Goal: Task Accomplishment & Management: Manage account settings

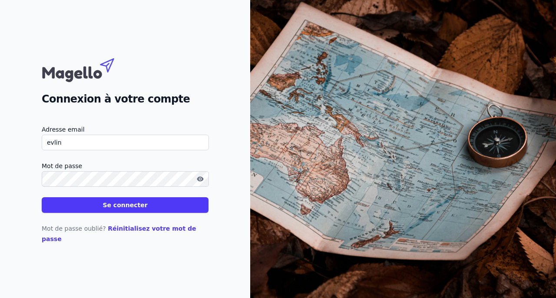
type input "[EMAIL_ADDRESS][DOMAIN_NAME]"
click at [199, 183] on icon "button" at bounding box center [200, 179] width 7 height 7
click at [135, 208] on button "Se connecter" at bounding box center [125, 205] width 167 height 16
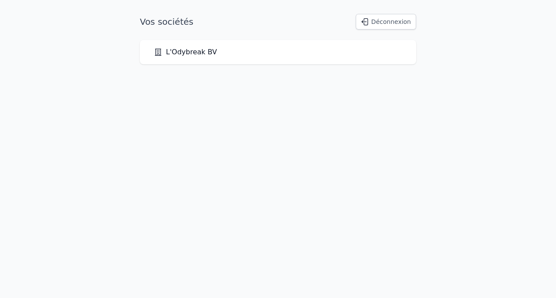
click at [188, 53] on link "L'Odybreak BV" at bounding box center [185, 52] width 63 height 10
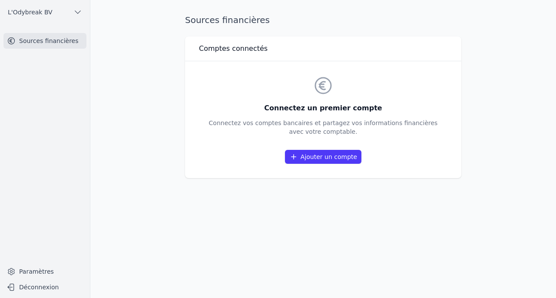
click at [318, 155] on link "Ajouter un compte" at bounding box center [323, 157] width 77 height 14
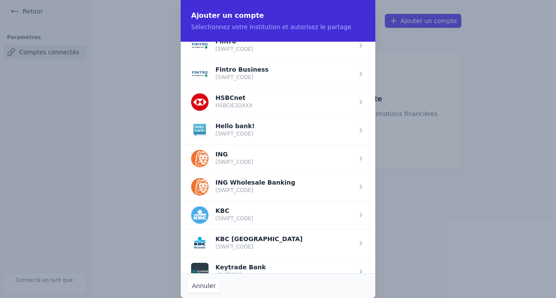
scroll to position [553, 0]
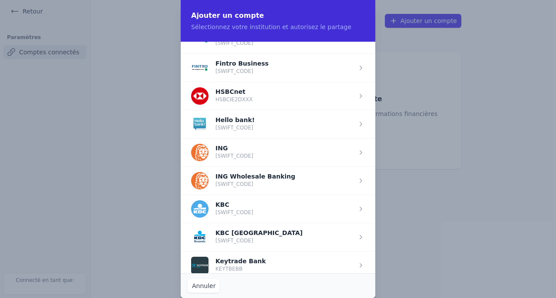
click at [275, 149] on span "button" at bounding box center [278, 152] width 195 height 28
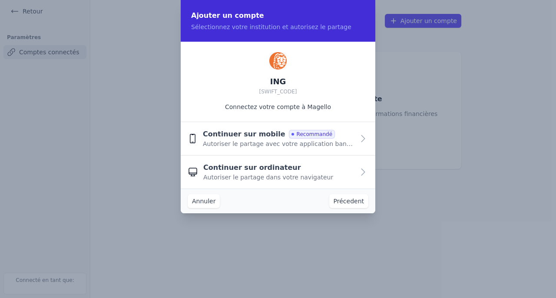
scroll to position [0, 0]
click at [339, 140] on span "Autoriser le partage avec votre application bancaire" at bounding box center [279, 144] width 152 height 9
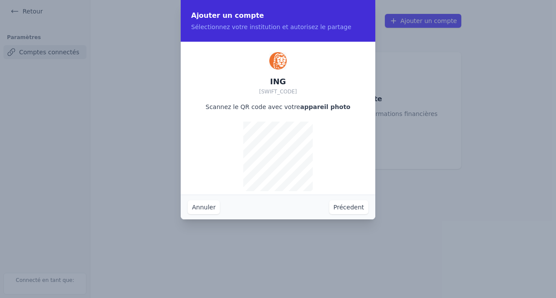
click at [343, 207] on button "Précedent" at bounding box center [349, 207] width 39 height 14
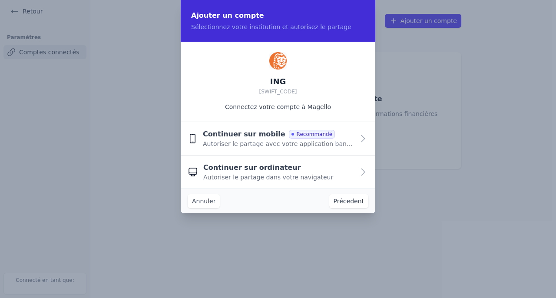
click at [347, 174] on div "Continuer sur ordinateur Autoriser le partage dans votre navigateur" at bounding box center [278, 172] width 151 height 19
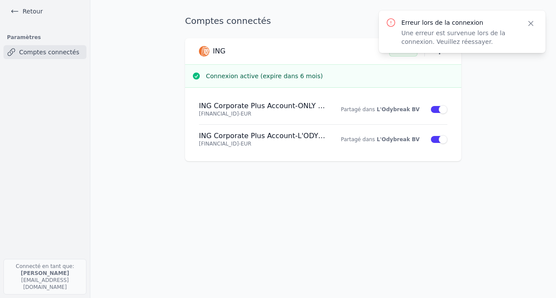
click at [530, 23] on icon "button" at bounding box center [531, 23] width 4 height 4
